Goal: Information Seeking & Learning: Learn about a topic

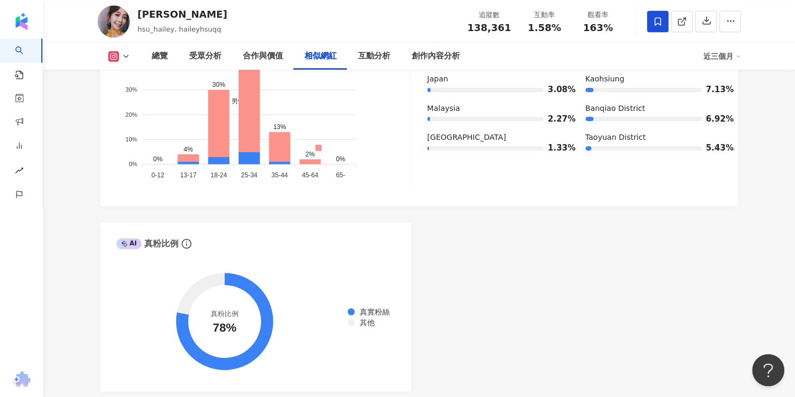
scroll to position [2077, 0]
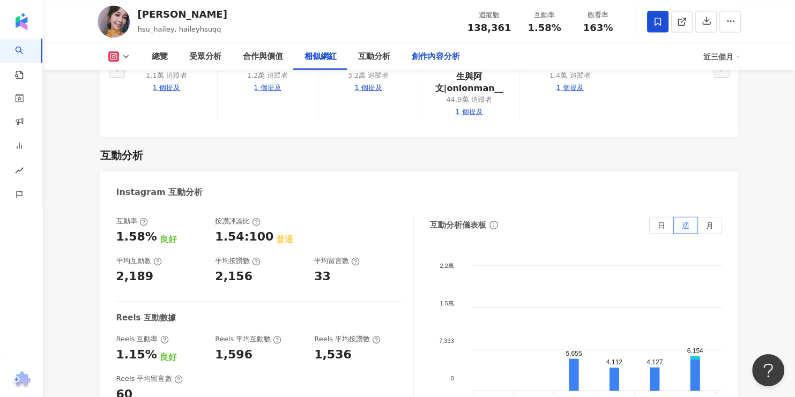
click at [434, 62] on div "創作內容分析" at bounding box center [436, 56] width 48 height 13
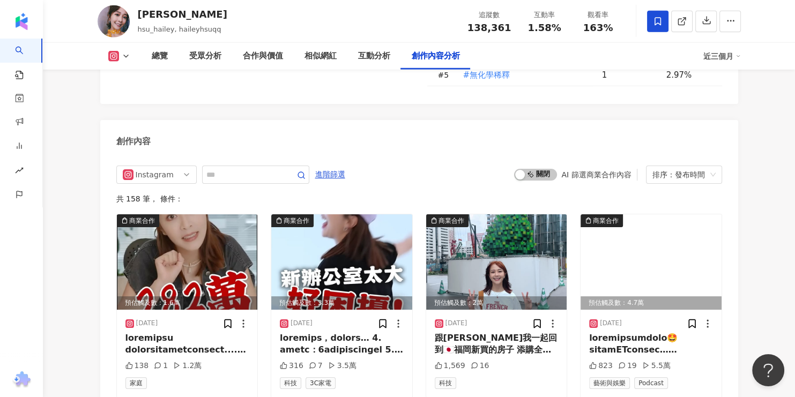
scroll to position [3202, 0]
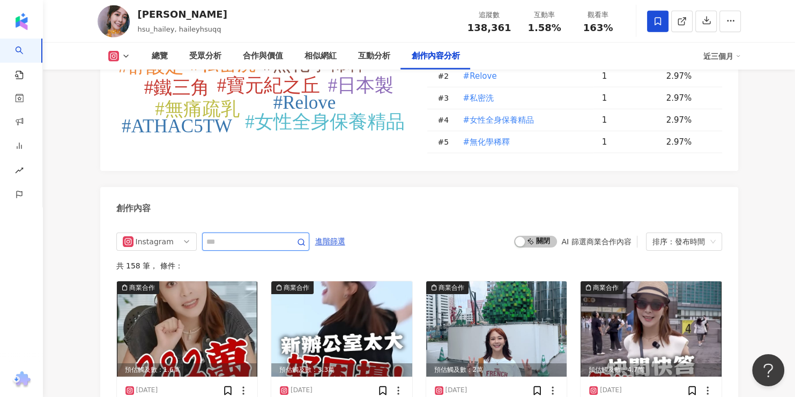
click at [267, 235] on input "text" at bounding box center [243, 241] width 75 height 13
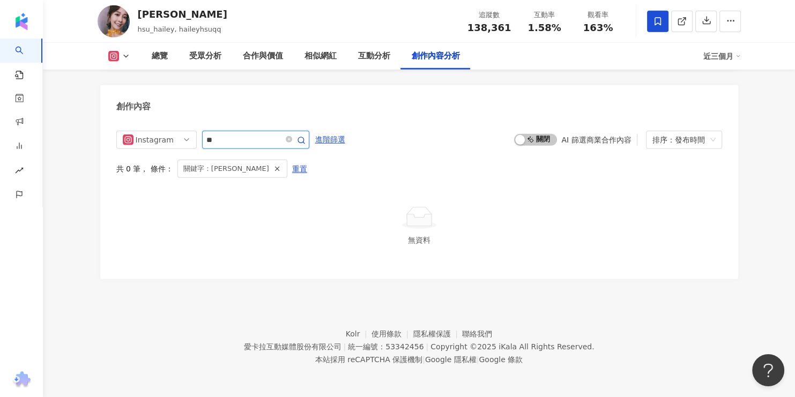
scroll to position [3290, 0]
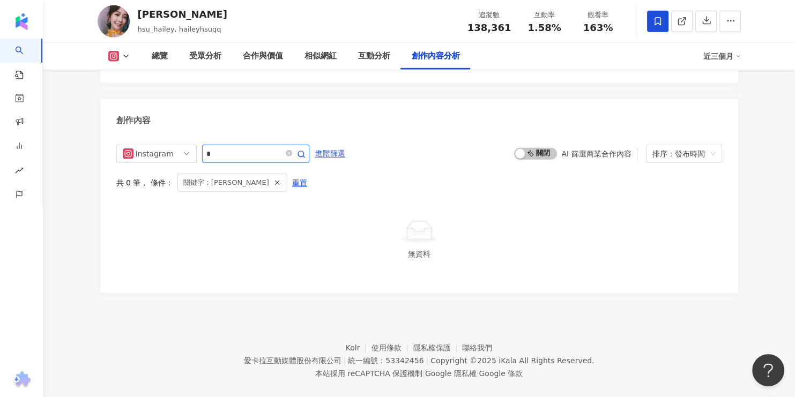
type input "*"
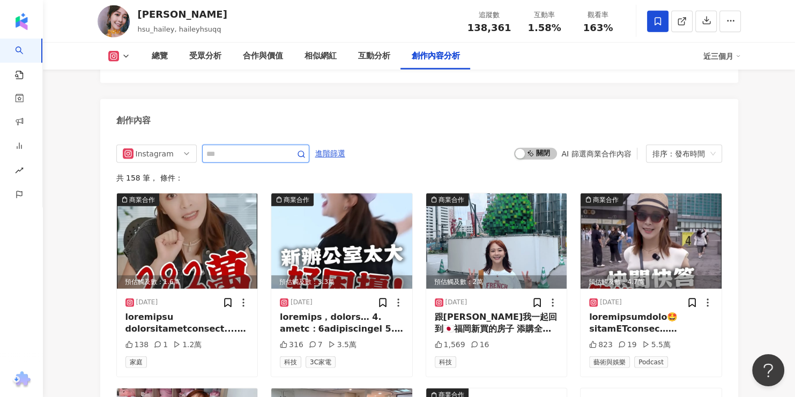
scroll to position [3304, 0]
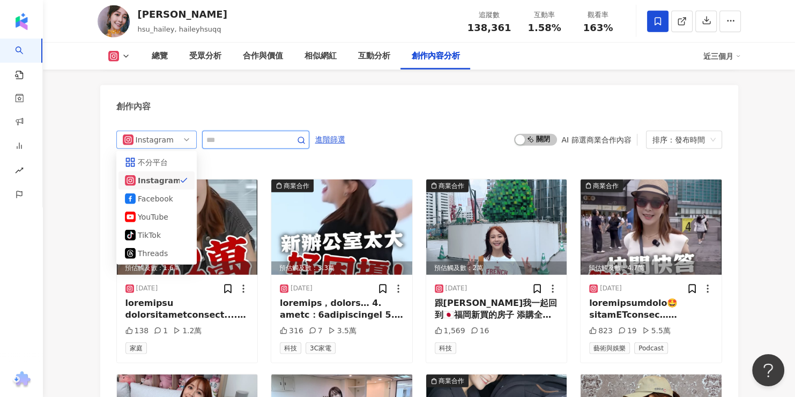
click at [192, 131] on div "Instagram all ig fb 不分平台 Instagram Facebook YouTube tiktok-icon TikTok Threads" at bounding box center [156, 140] width 80 height 18
click at [162, 193] on div "Facebook" at bounding box center [155, 199] width 35 height 12
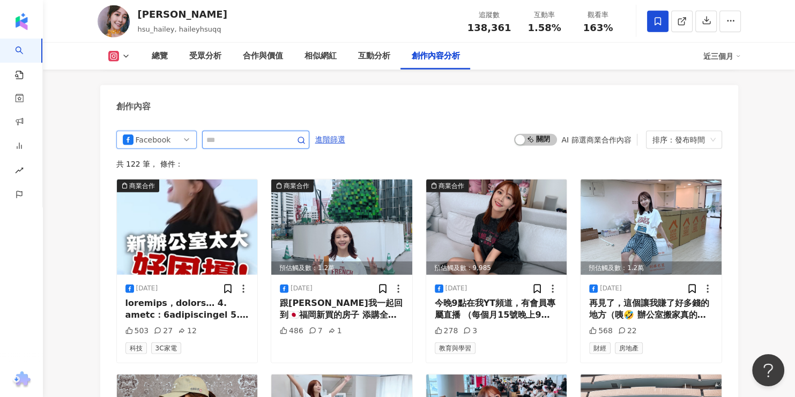
click at [256, 133] on input "text" at bounding box center [243, 139] width 75 height 13
type input "**"
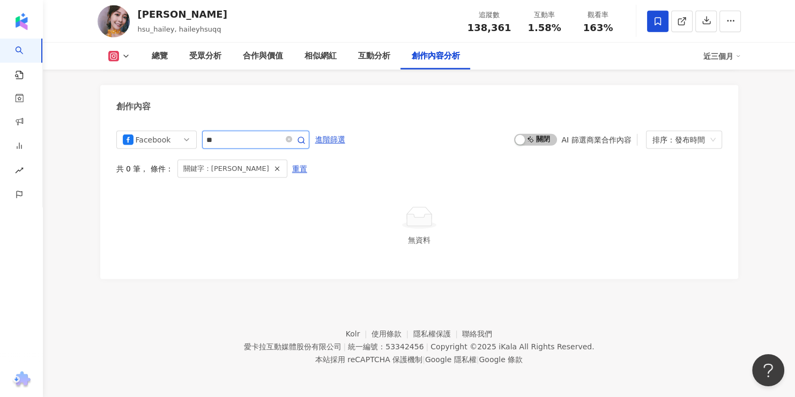
scroll to position [3290, 0]
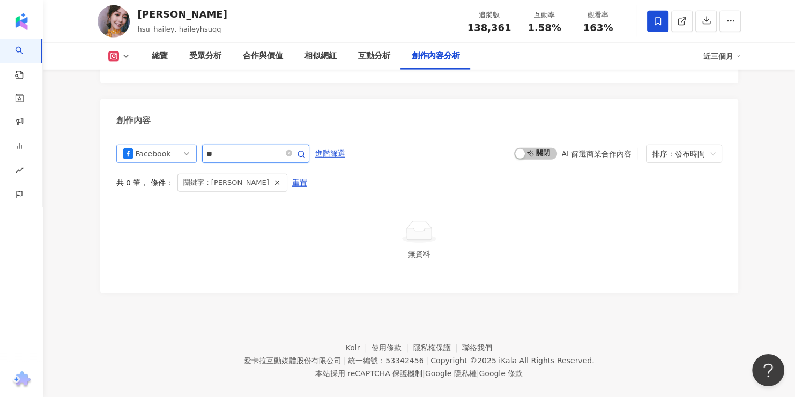
click at [174, 145] on span "Facebook" at bounding box center [157, 153] width 68 height 17
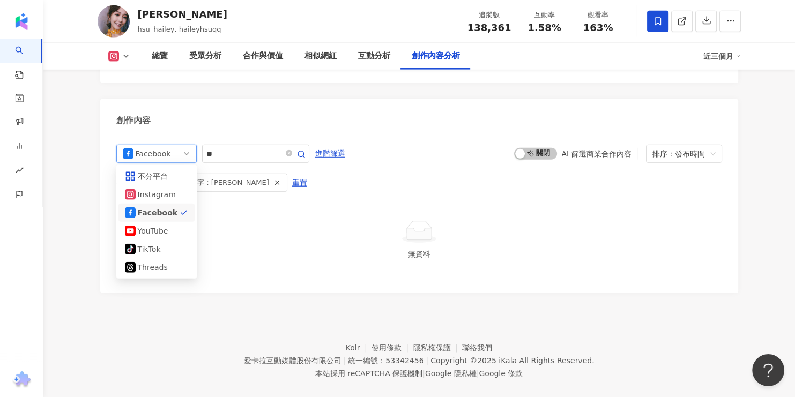
click at [161, 225] on div "YouTube" at bounding box center [155, 231] width 35 height 12
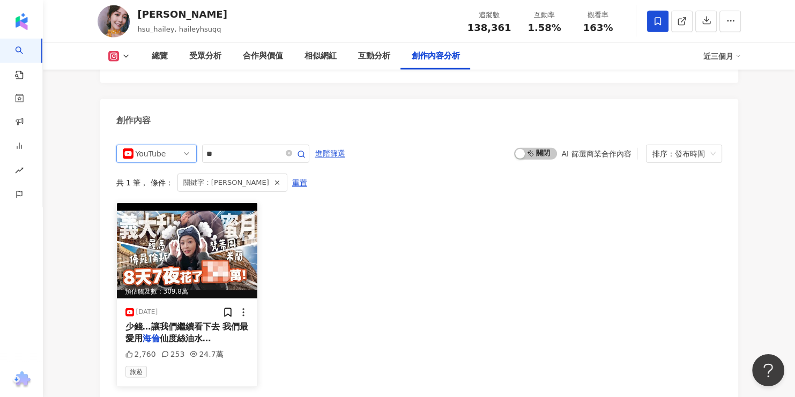
click at [169, 249] on img at bounding box center [187, 250] width 141 height 95
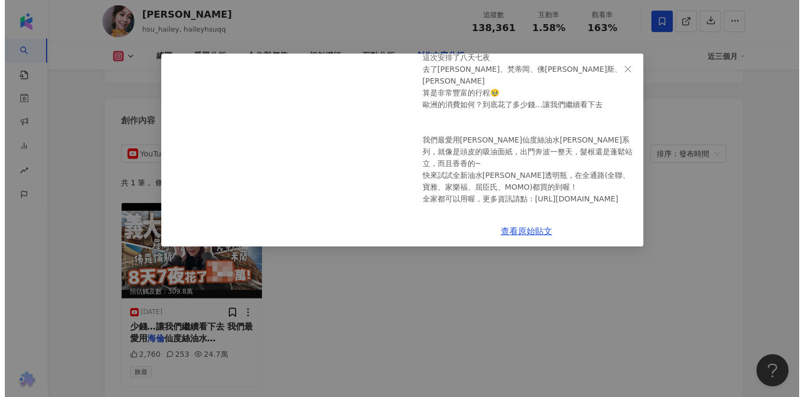
scroll to position [231, 0]
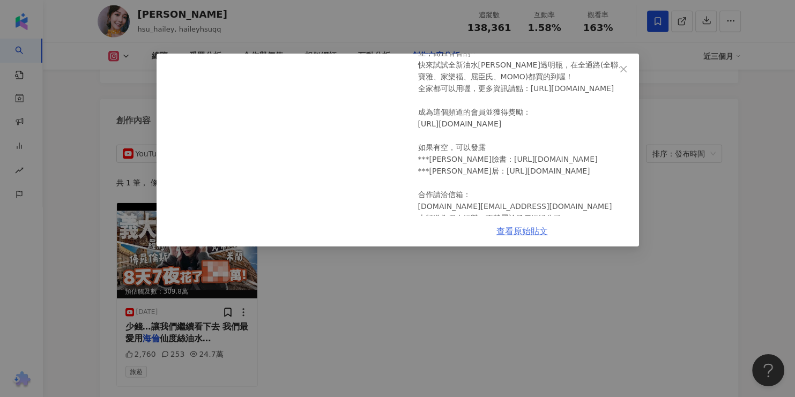
click at [503, 229] on link "查看原始貼文" at bounding box center [521, 231] width 51 height 10
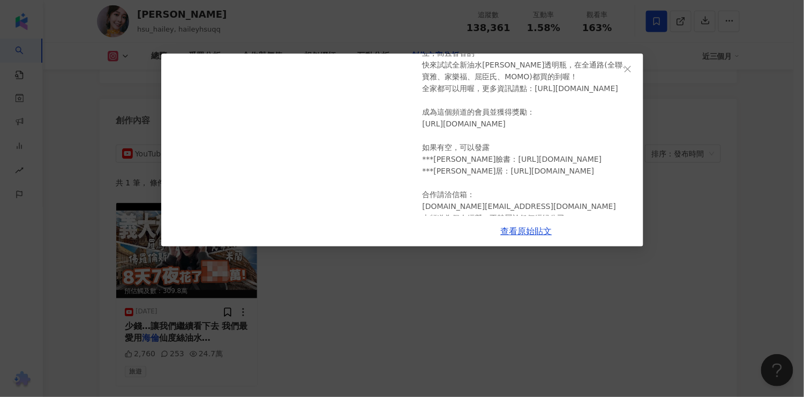
scroll to position [0, 0]
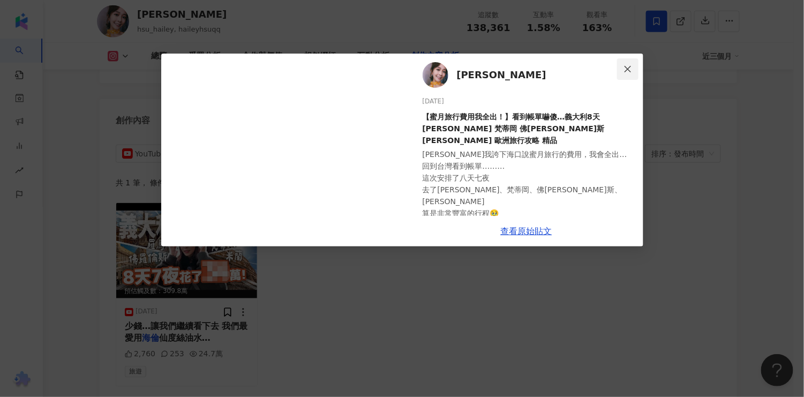
click at [628, 71] on icon "close" at bounding box center [628, 69] width 9 height 9
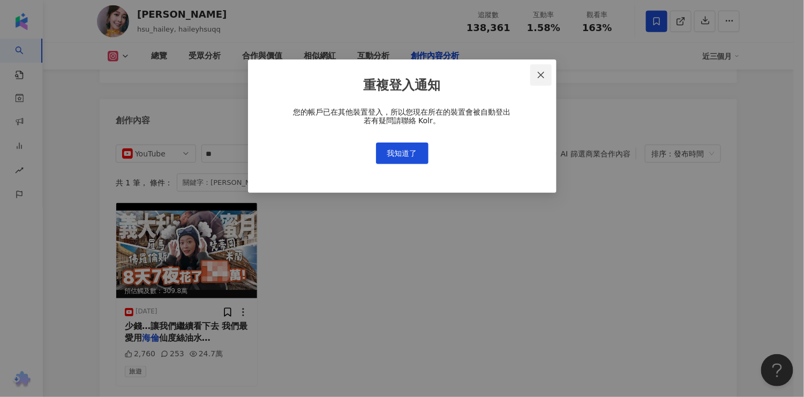
click at [540, 77] on icon "close" at bounding box center [541, 75] width 9 height 9
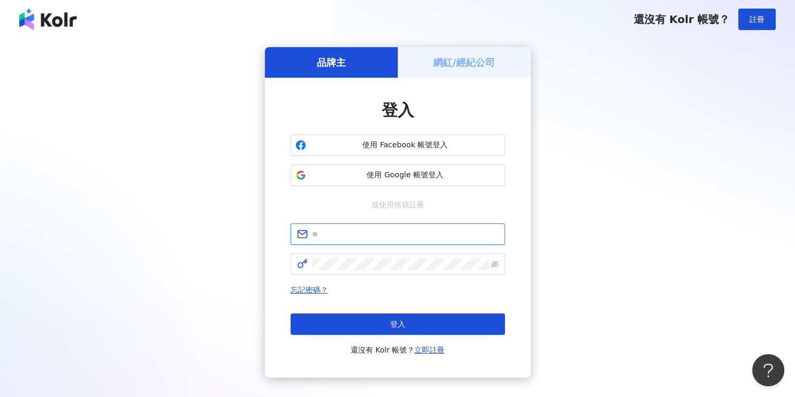
type input "**********"
